Goal: Navigation & Orientation: Find specific page/section

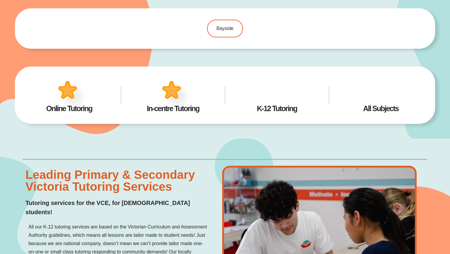
scroll to position [269, 0]
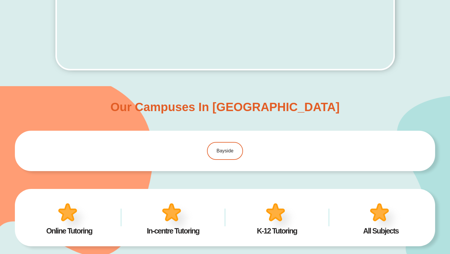
click at [202, 98] on div "Our Campuses in Victoria Bayside Online Tutoring In-centre Tutoring K-12 Tutori…" at bounding box center [225, 173] width 420 height 175
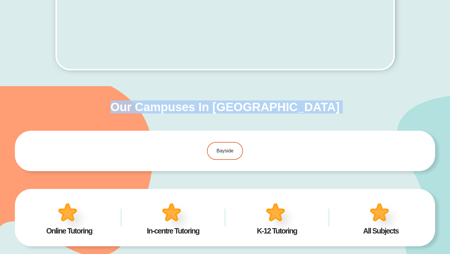
click at [202, 98] on div "Our Campuses in Victoria Bayside Online Tutoring In-centre Tutoring K-12 Tutori…" at bounding box center [225, 173] width 420 height 175
